Goal: Ask a question

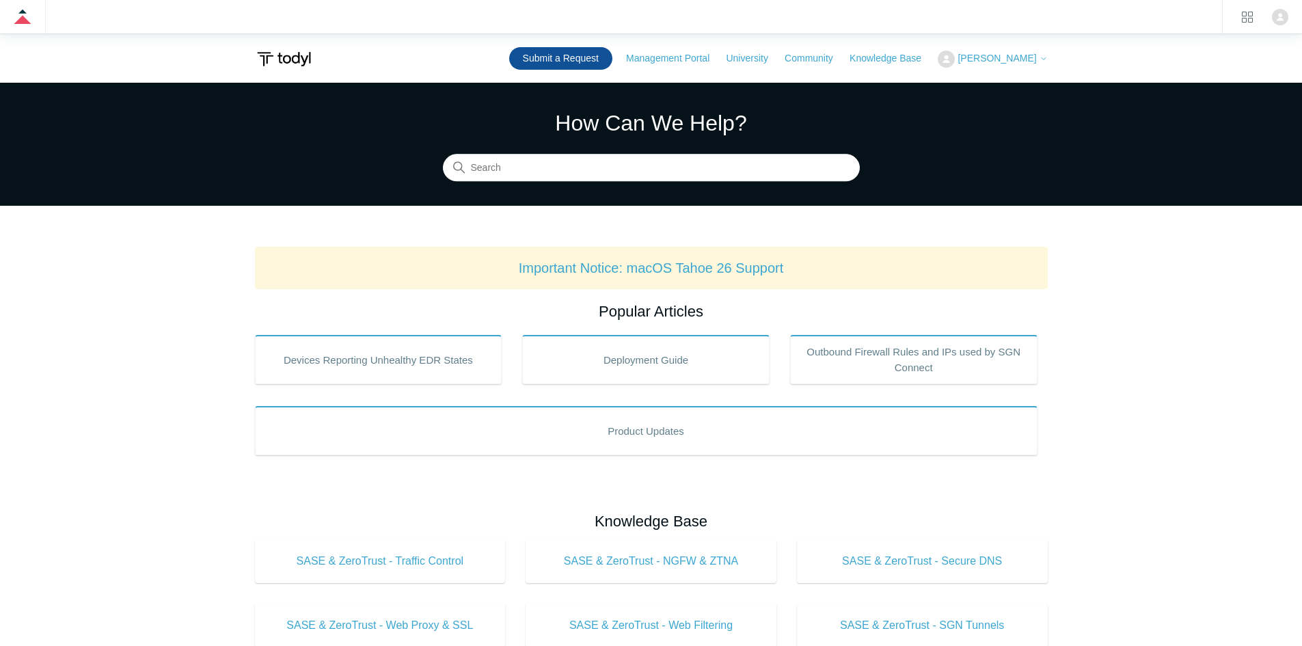
click at [602, 59] on link "Submit a Request" at bounding box center [560, 58] width 103 height 23
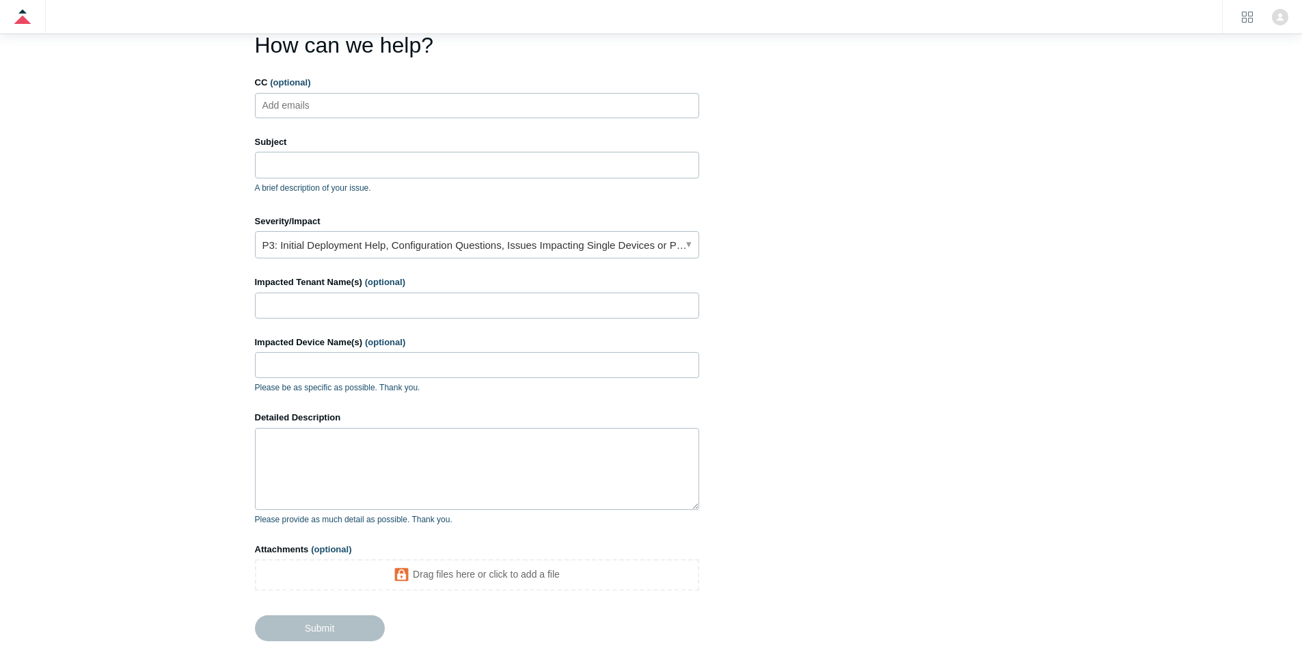
scroll to position [137, 0]
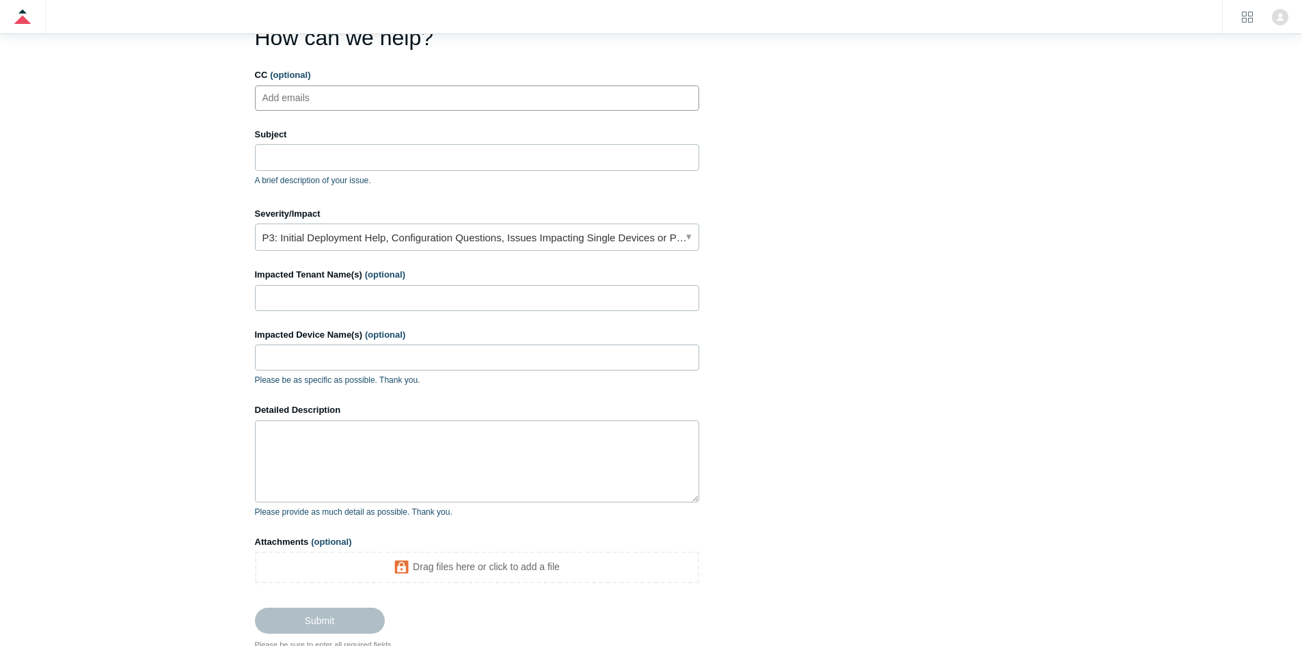
click at [299, 101] on input "CC (optional)" at bounding box center [297, 97] width 81 height 20
click at [215, 100] on main "Todyl Support Center Submit a request How can we help? CC (optional) Add emails…" at bounding box center [651, 298] width 1302 height 705
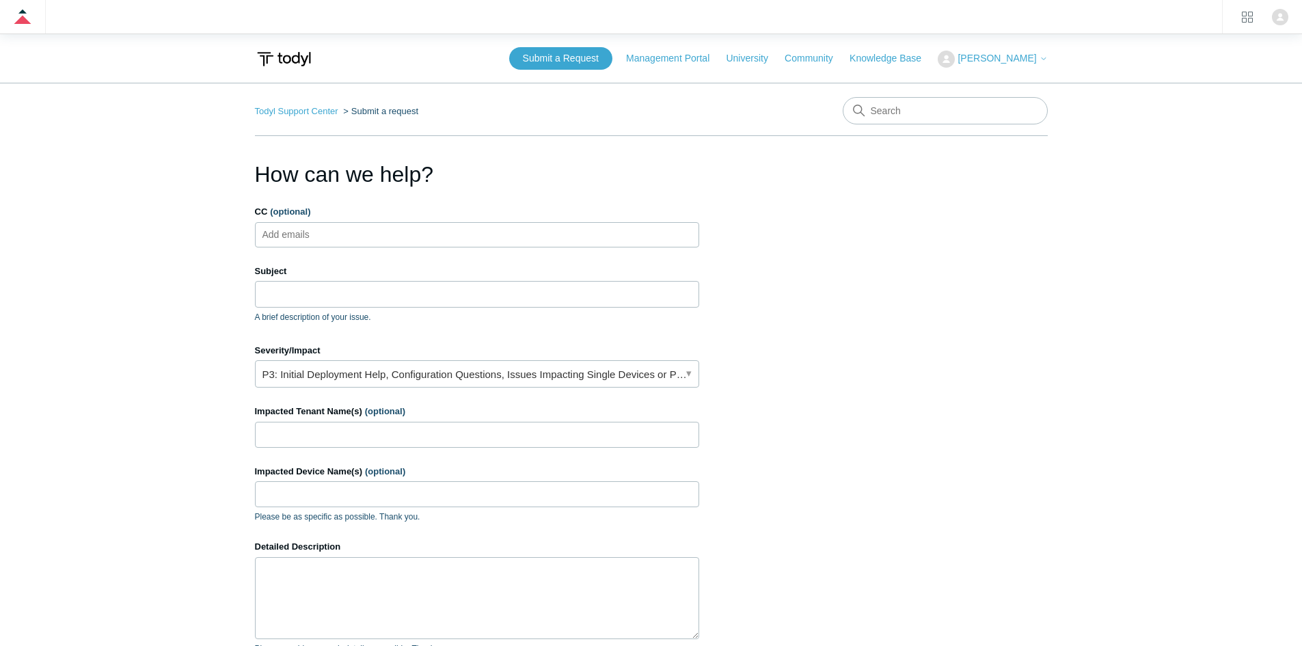
click at [269, 235] on input "CC (optional)" at bounding box center [297, 234] width 81 height 20
click at [329, 231] on input "CC (optional)" at bounding box center [297, 234] width 81 height 20
click at [1243, 16] on icon "product tray" at bounding box center [1247, 17] width 11 height 11
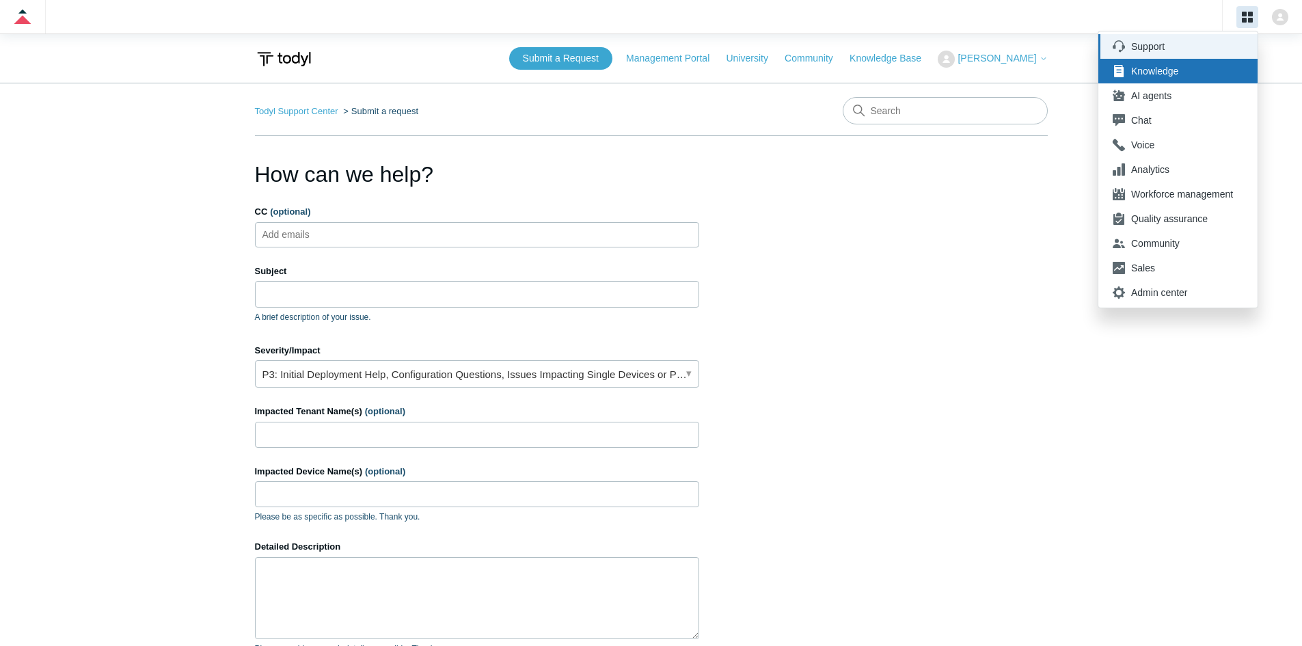
click at [1175, 49] on div "Support" at bounding box center [1182, 47] width 102 height 14
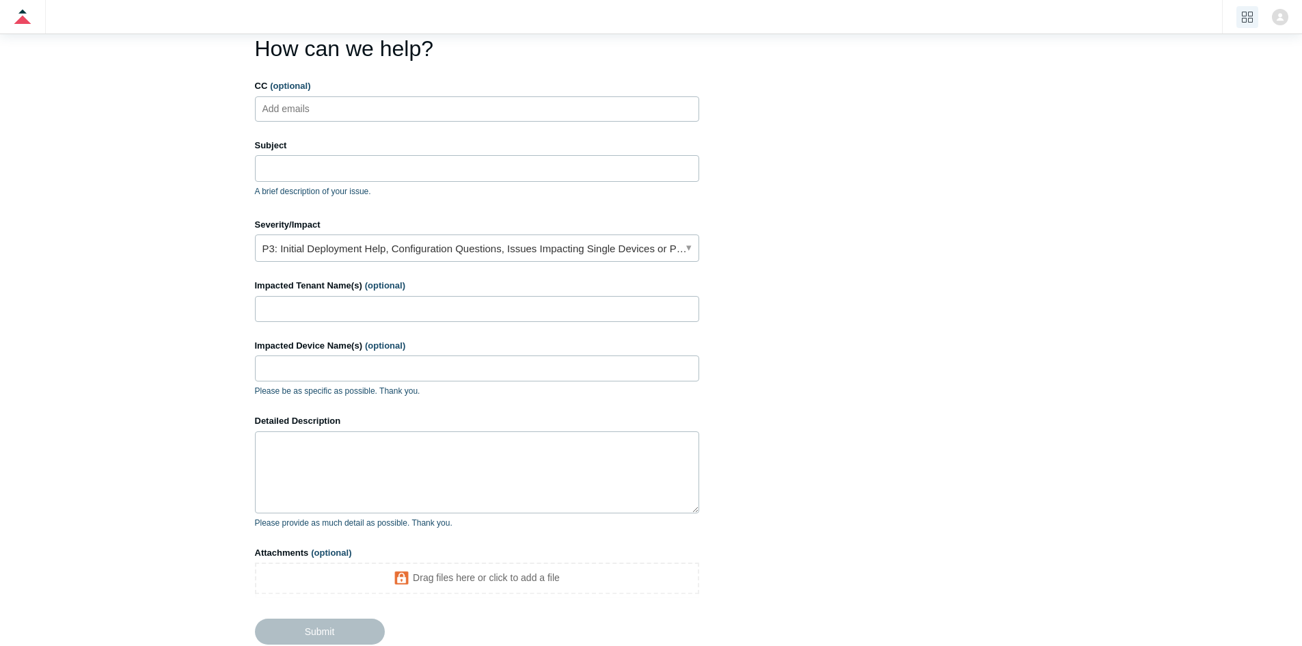
scroll to position [137, 0]
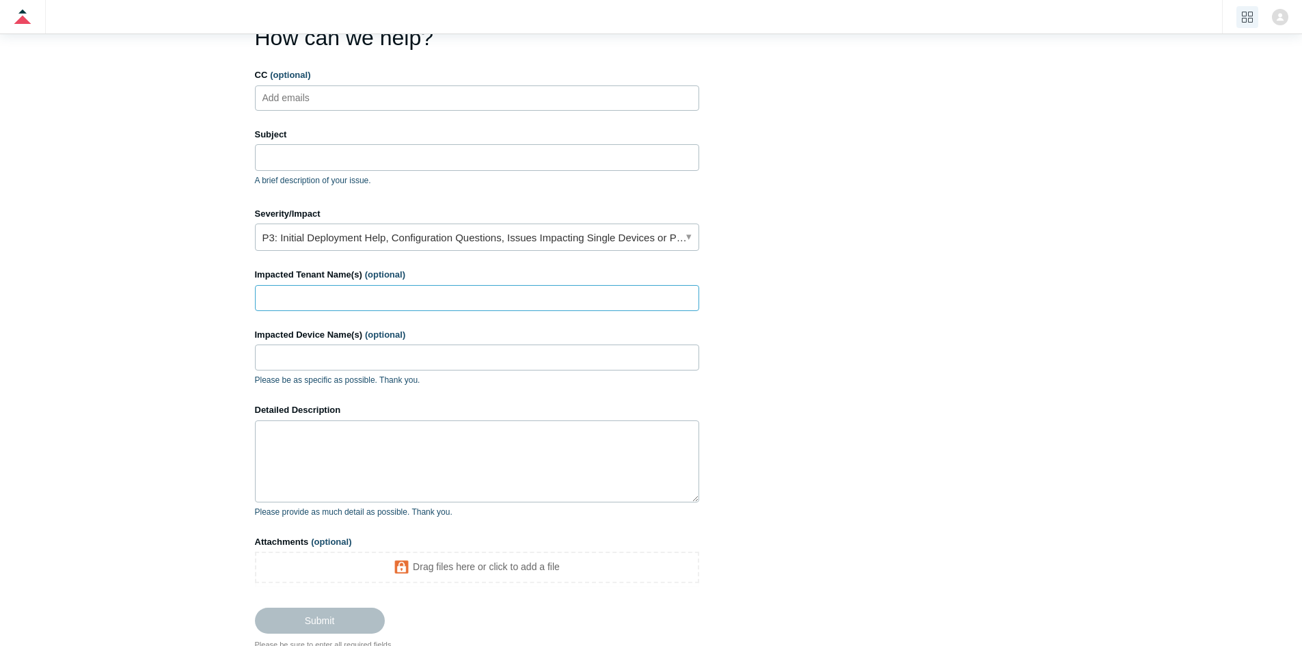
click at [338, 291] on input "Impacted Tenant Name(s) (optional)" at bounding box center [477, 298] width 444 height 26
